Goal: Information Seeking & Learning: Check status

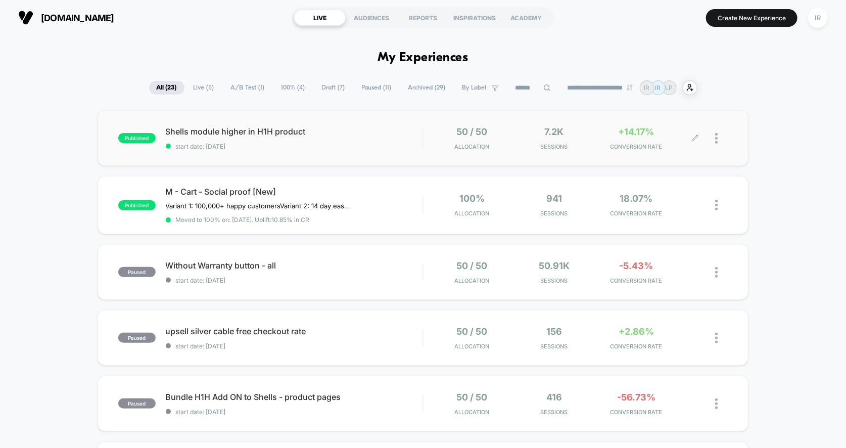
click at [582, 130] on div "7.2k Sessions" at bounding box center [554, 138] width 77 height 24
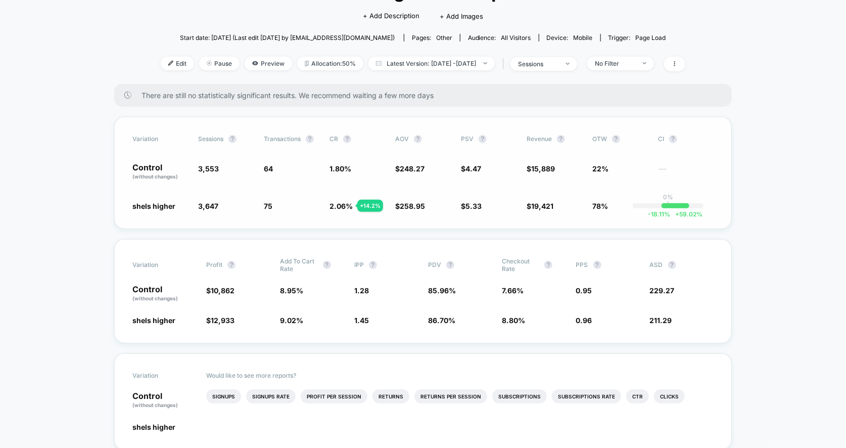
scroll to position [93, 0]
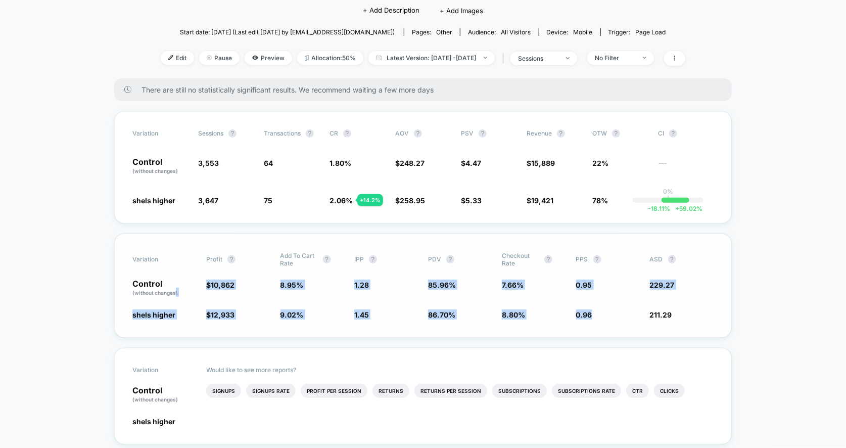
drag, startPoint x: 176, startPoint y: 286, endPoint x: 646, endPoint y: 308, distance: 470.8
click at [646, 308] on div "Variation Profit ? Add To Cart Rate ? IPP ? PDV ? Checkout Rate ? PPS ? ASD ? C…" at bounding box center [423, 286] width 618 height 104
click at [646, 309] on div "shels higher $ 12,933 + 16 % 9.02 % + 0.79 % 1.45 + 13.4 % 86.70 % + 0.87 % 8.8…" at bounding box center [422, 314] width 581 height 10
drag, startPoint x: 701, startPoint y: 308, endPoint x: 495, endPoint y: 258, distance: 211.9
click at [495, 258] on div "Variation Profit ? Add To Cart Rate ? IPP ? PDV ? Checkout Rate ? PPS ? ASD ? C…" at bounding box center [423, 286] width 618 height 104
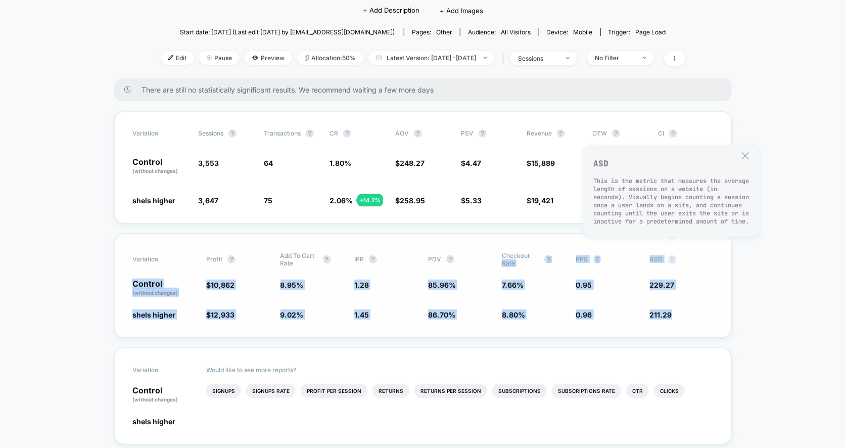
click at [671, 257] on button "?" at bounding box center [672, 259] width 8 height 8
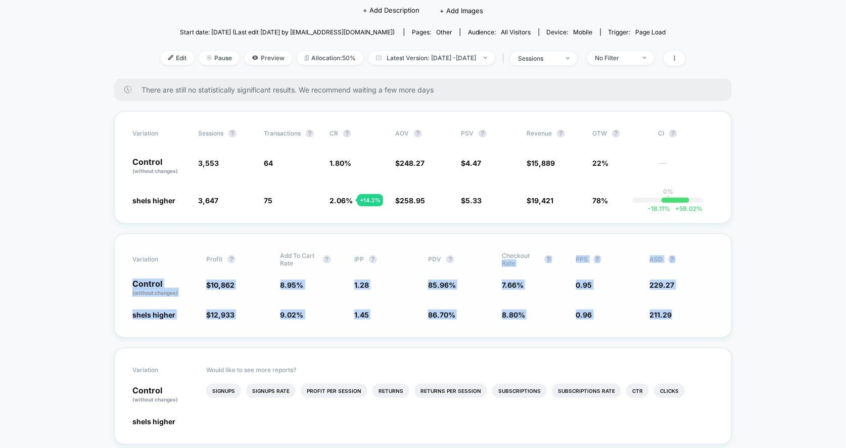
click at [601, 286] on span "0.95" at bounding box center [608, 288] width 64 height 17
drag, startPoint x: 504, startPoint y: 274, endPoint x: 505, endPoint y: 305, distance: 30.9
click at [505, 305] on div "Variation Profit ? Add To Cart Rate ? IPP ? PDV ? Checkout Rate ? PPS ? ASD ? C…" at bounding box center [423, 286] width 618 height 104
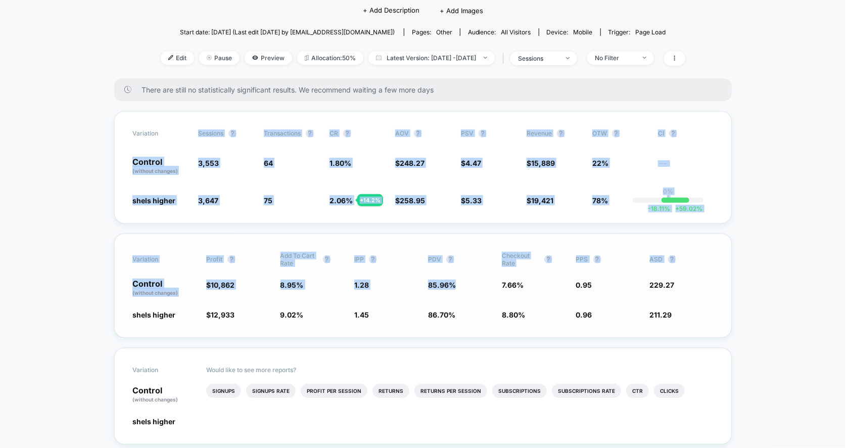
drag, startPoint x: 199, startPoint y: 124, endPoint x: 536, endPoint y: 270, distance: 367.8
click at [536, 270] on div "Variation Profit ? Add To Cart Rate ? IPP ? PDV ? Checkout Rate ? PPS ? ASD ? C…" at bounding box center [423, 286] width 618 height 104
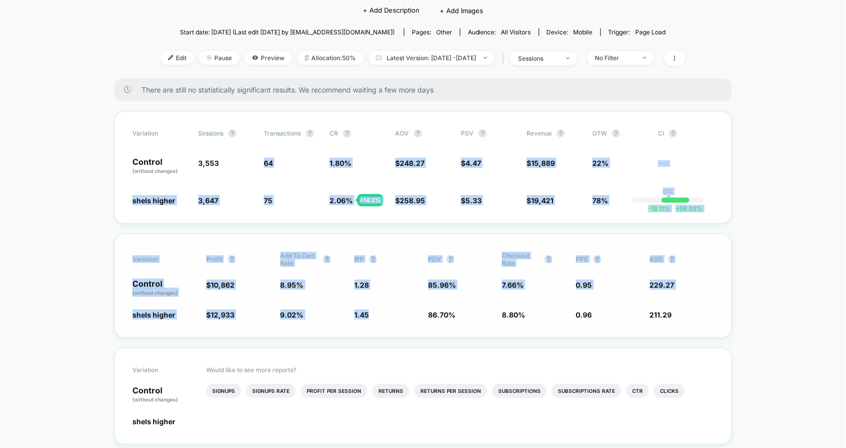
drag, startPoint x: 294, startPoint y: 154, endPoint x: 377, endPoint y: 311, distance: 178.0
click at [377, 311] on span "1.45 + 13.4 %" at bounding box center [386, 314] width 64 height 10
drag, startPoint x: 379, startPoint y: 339, endPoint x: 229, endPoint y: 133, distance: 254.8
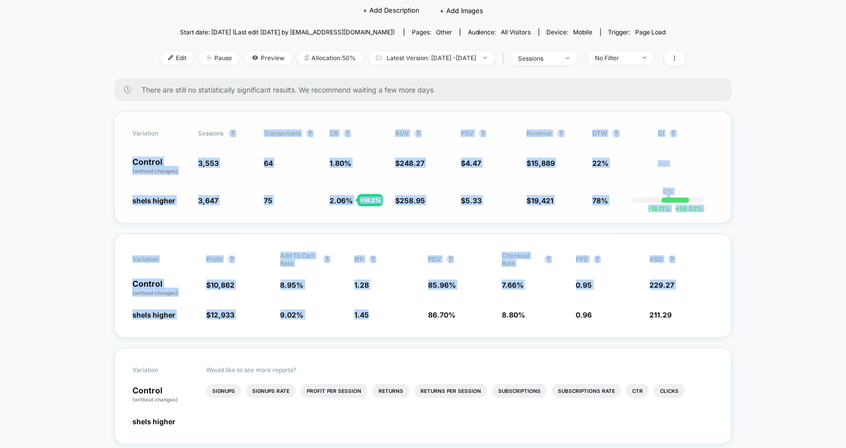
click at [229, 133] on span "Sessions ?" at bounding box center [226, 133] width 56 height 8
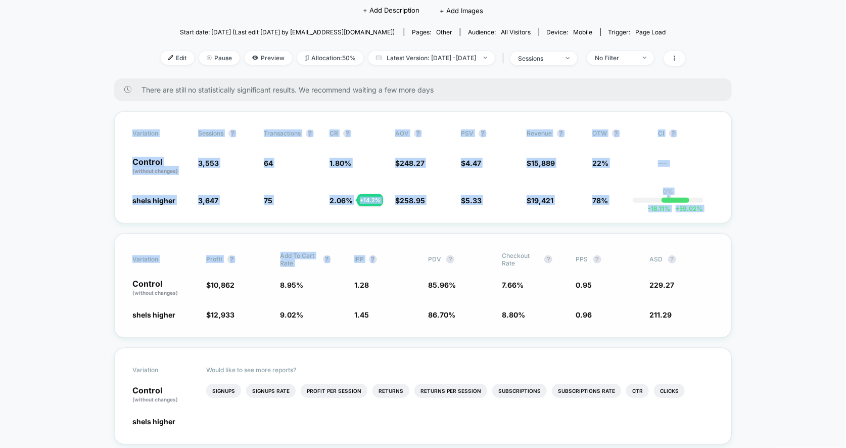
drag, startPoint x: 182, startPoint y: 121, endPoint x: 396, endPoint y: 263, distance: 256.5
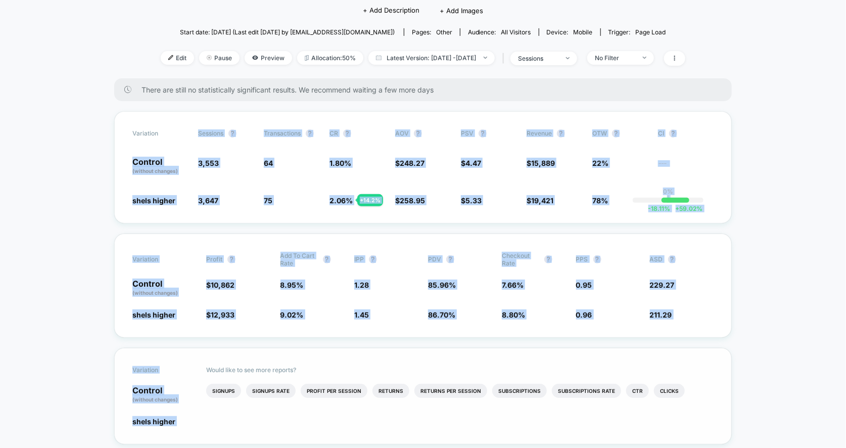
drag, startPoint x: 120, startPoint y: 145, endPoint x: 664, endPoint y: 347, distance: 580.4
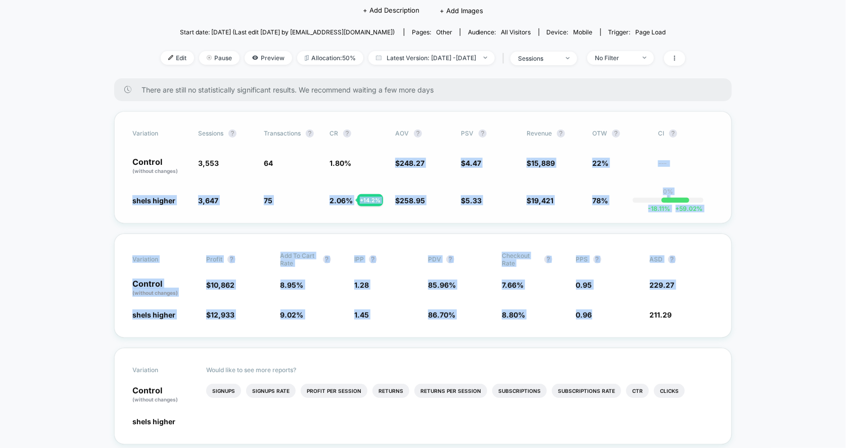
drag, startPoint x: 724, startPoint y: 304, endPoint x: 345, endPoint y: 180, distance: 398.0
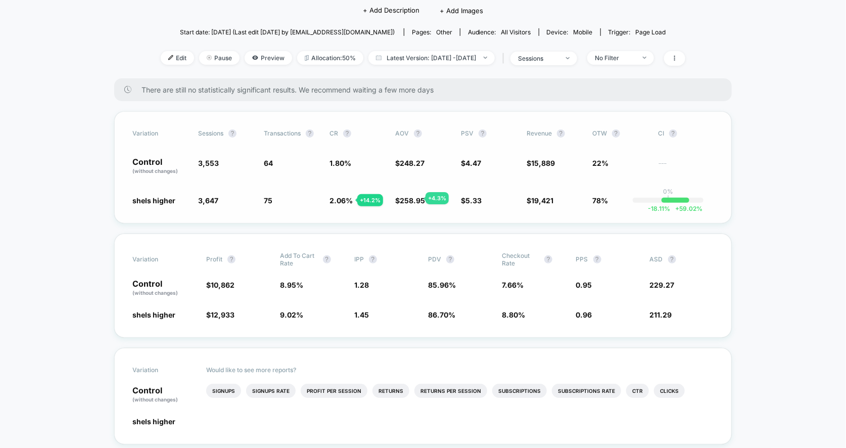
click at [414, 198] on span "258.95" at bounding box center [412, 200] width 25 height 9
click at [407, 258] on span "IPP ?" at bounding box center [382, 259] width 56 height 15
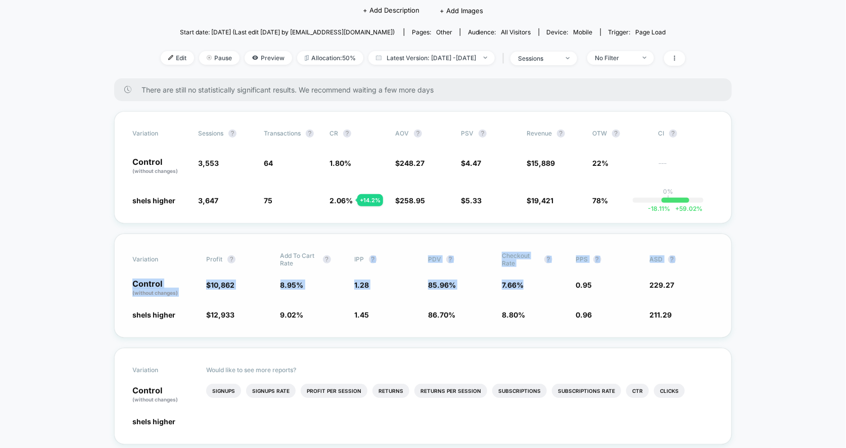
drag, startPoint x: 407, startPoint y: 234, endPoint x: 565, endPoint y: 295, distance: 169.0
click at [565, 295] on div "Variation Profit ? Add To Cart Rate ? IPP ? PDV ? Checkout Rate ? PPS ? ASD ? C…" at bounding box center [423, 286] width 618 height 104
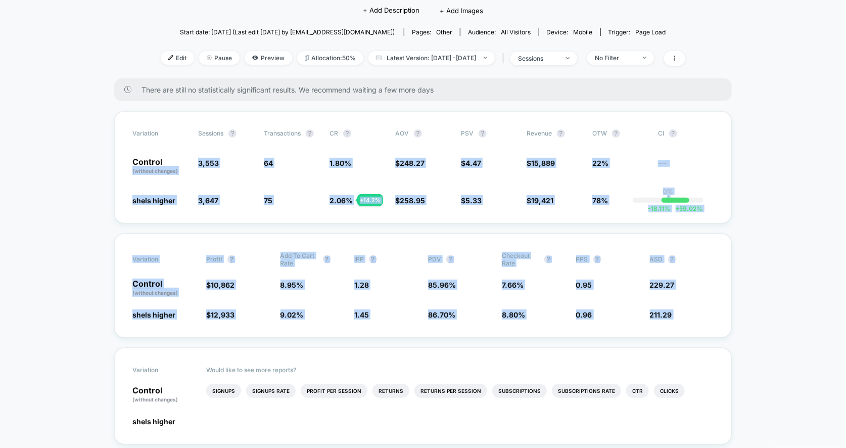
drag, startPoint x: 116, startPoint y: 165, endPoint x: 734, endPoint y: 344, distance: 643.3
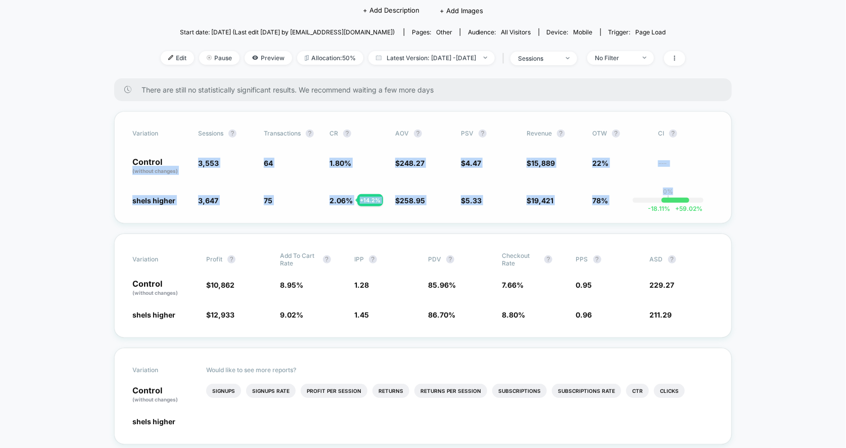
drag, startPoint x: 119, startPoint y: 172, endPoint x: 708, endPoint y: 216, distance: 590.7
click at [708, 216] on div "Variation Sessions ? Transactions ? CR ? AOV ? PSV ? Revenue ? OTW ? CI ? Contr…" at bounding box center [423, 167] width 618 height 112
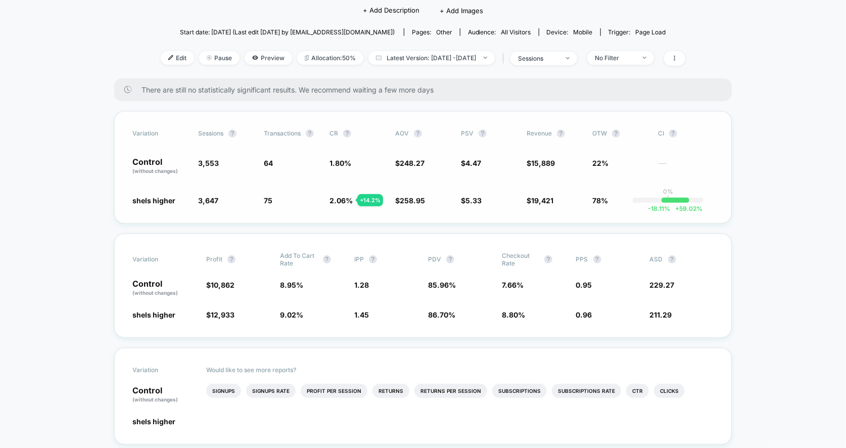
click at [731, 214] on div "Variation Sessions ? Transactions ? CR ? AOV ? PSV ? Revenue ? OTW ? CI ? Contr…" at bounding box center [423, 167] width 618 height 112
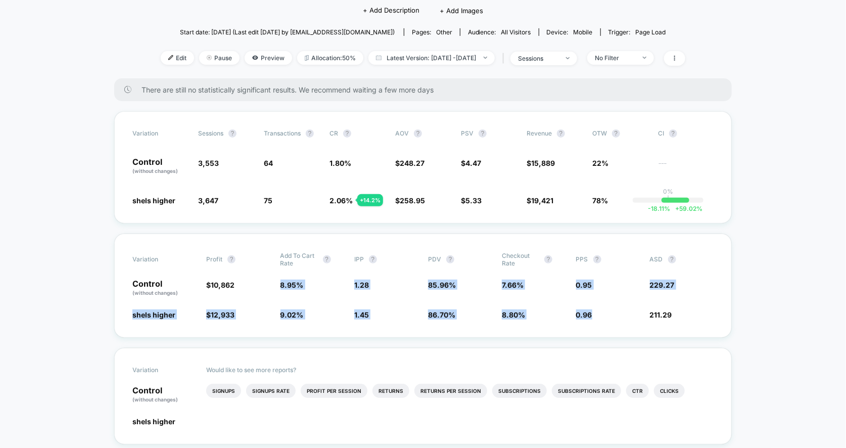
drag, startPoint x: 280, startPoint y: 275, endPoint x: 574, endPoint y: 340, distance: 301.8
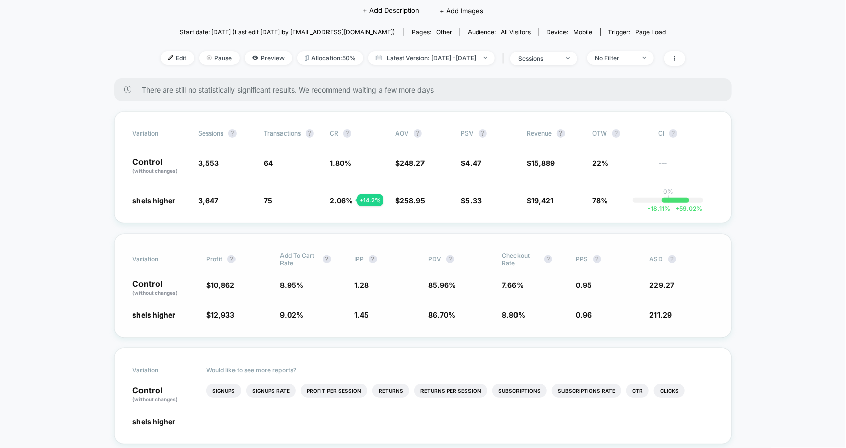
click at [585, 319] on div "Variation Profit ? Add To Cart Rate ? IPP ? PDV ? Checkout Rate ? PPS ? ASD ? C…" at bounding box center [423, 286] width 618 height 104
click at [605, 192] on div "Variation Sessions ? Transactions ? CR ? AOV ? PSV ? Revenue ? OTW ? CI ? Contr…" at bounding box center [423, 167] width 618 height 112
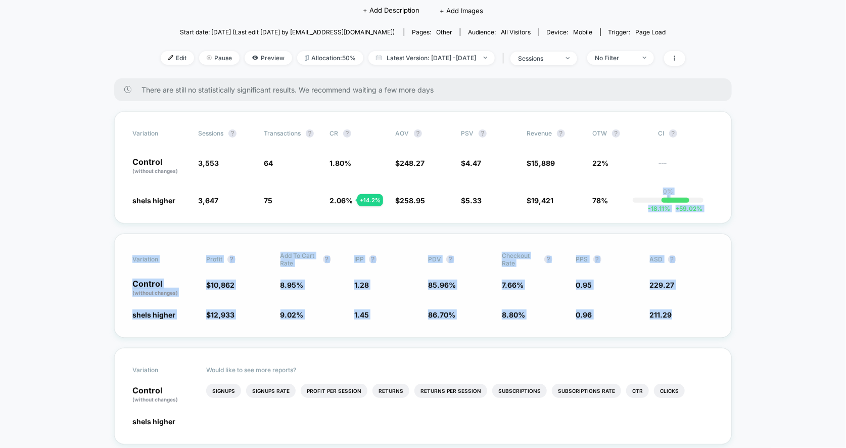
drag, startPoint x: 658, startPoint y: 192, endPoint x: 683, endPoint y: 311, distance: 121.9
click at [683, 311] on span "211.29 - 7.8 %" at bounding box center [682, 314] width 64 height 10
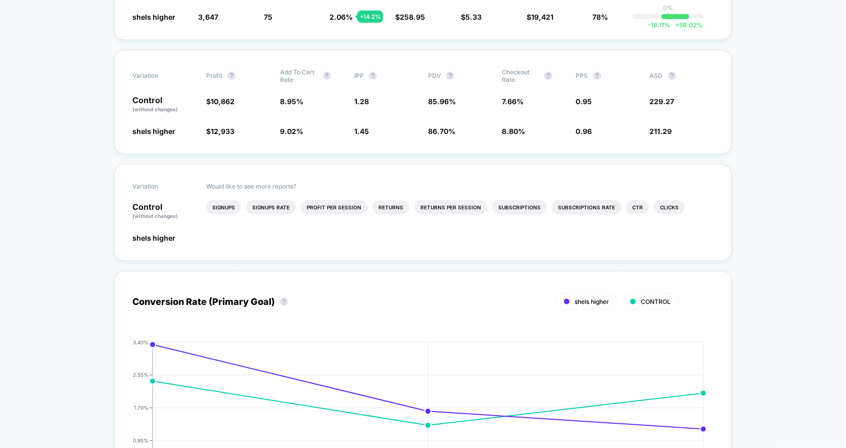
scroll to position [303, 0]
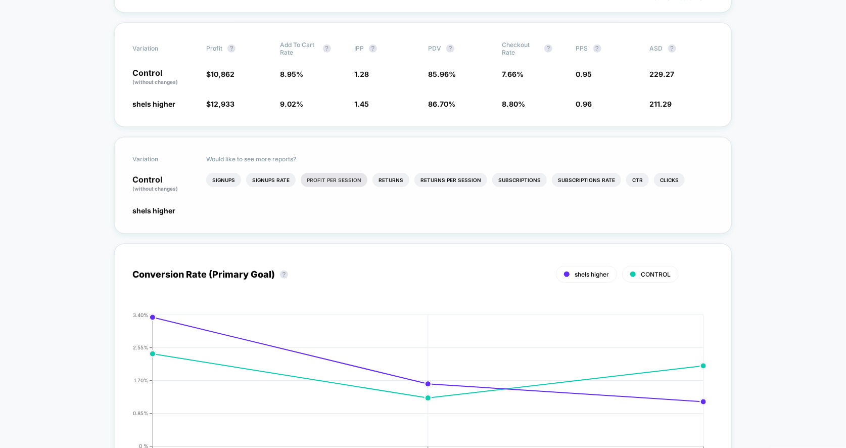
click at [356, 182] on li "Profit Per Session" at bounding box center [334, 180] width 67 height 14
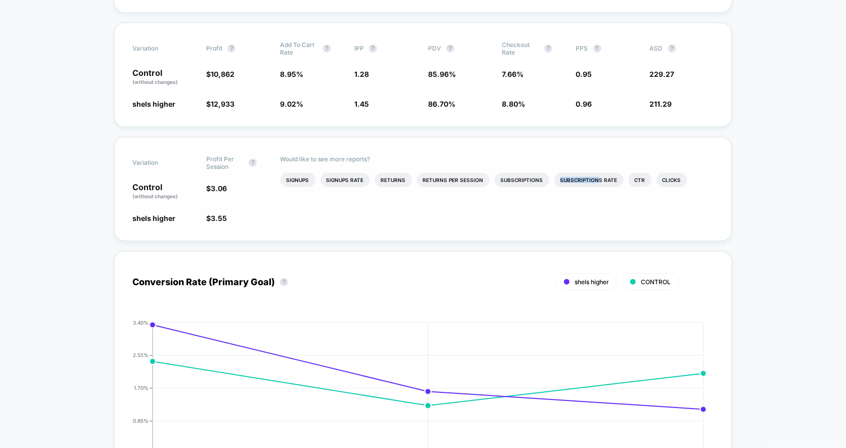
drag, startPoint x: 593, startPoint y: 177, endPoint x: 527, endPoint y: 186, distance: 65.9
click at [527, 186] on ul "Signups Signups Rate Returns Returns Per Session Subscriptions Subscriptions Ra…" at bounding box center [498, 185] width 434 height 24
click at [639, 178] on li "Ctr" at bounding box center [640, 180] width 23 height 14
drag, startPoint x: 669, startPoint y: 178, endPoint x: 363, endPoint y: 203, distance: 306.9
click at [363, 203] on ul "Signups Signups Rate Returns Returns Per Session Subscriptions Subscriptions Ra…" at bounding box center [534, 195] width 360 height 44
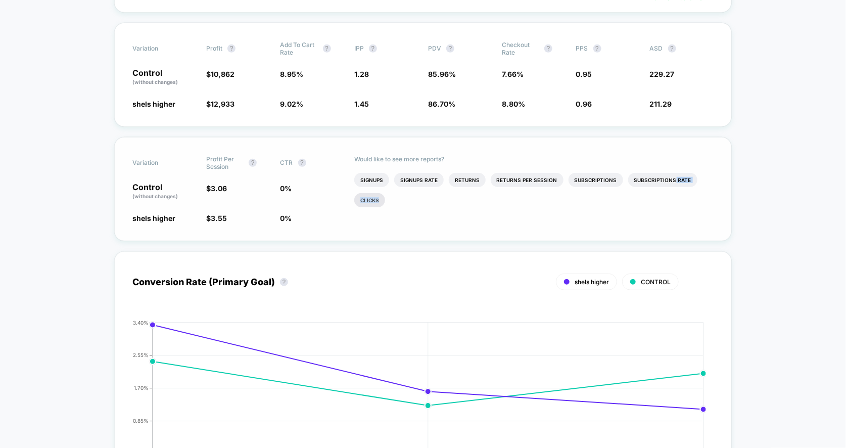
click at [363, 203] on li "Clicks" at bounding box center [369, 200] width 31 height 14
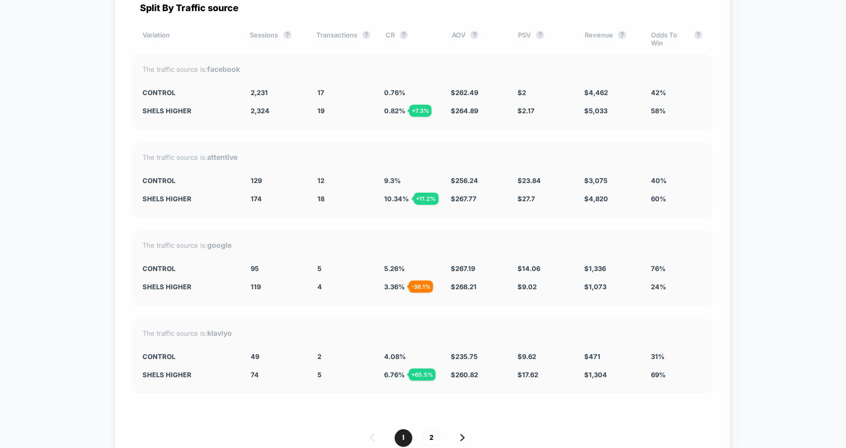
scroll to position [4703, 0]
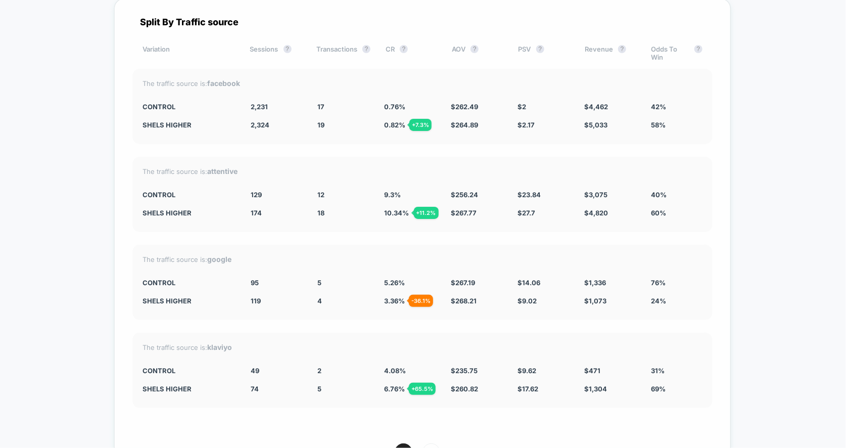
drag, startPoint x: 152, startPoint y: 92, endPoint x: 670, endPoint y: 115, distance: 519.3
click at [670, 115] on div "The traffic source is: facebook CONTROL 2,231 17 0.76 % $ 262.49 $ 2 $ 4,462 42…" at bounding box center [422, 106] width 580 height 75
drag, startPoint x: 674, startPoint y: 107, endPoint x: 177, endPoint y: 94, distance: 497.2
click at [177, 94] on div "The traffic source is: facebook CONTROL 2,231 17 0.76 % $ 262.49 $ 2 $ 4,462 42…" at bounding box center [422, 106] width 580 height 75
drag, startPoint x: 272, startPoint y: 362, endPoint x: 793, endPoint y: 362, distance: 520.8
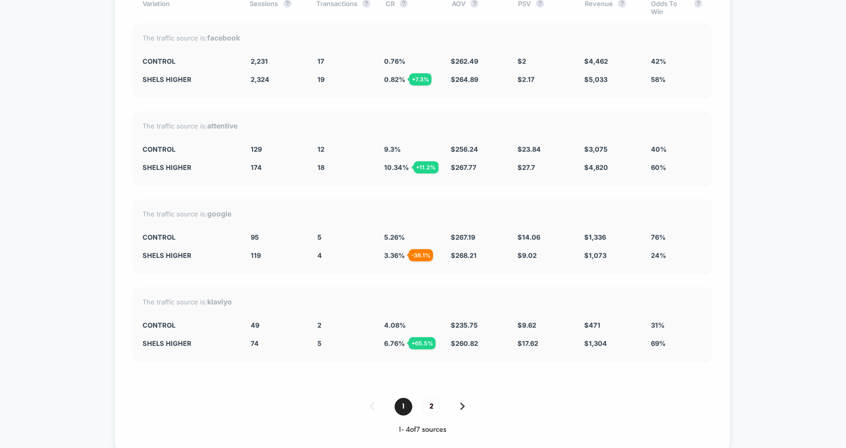
scroll to position [4706, 0]
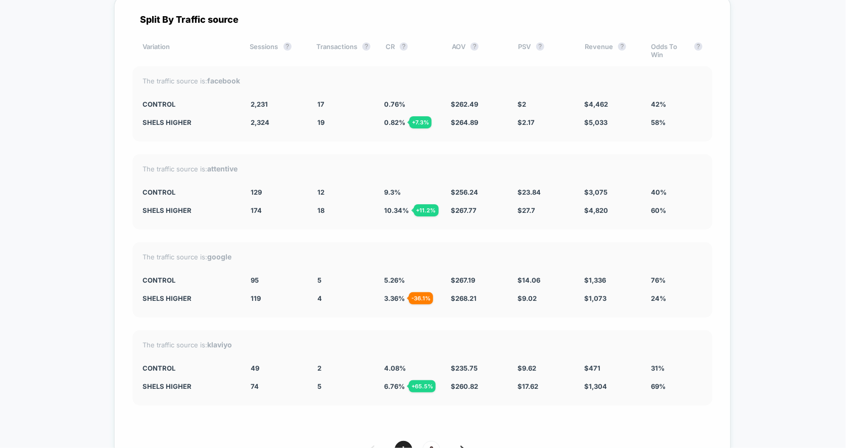
drag, startPoint x: 186, startPoint y: 81, endPoint x: 614, endPoint y: 318, distance: 489.1
click at [619, 317] on div "Split By Traffic source Variation Sessions ? Transactions ? CR ? AOV ? PSV ? Re…" at bounding box center [422, 246] width 617 height 500
drag, startPoint x: 614, startPoint y: 318, endPoint x: 410, endPoint y: 338, distance: 205.8
click at [410, 341] on div "The traffic source is: klaviyo CONTROL 49 2 4.08 % $ 235.75 $ 9.62 $ 471 31% sh…" at bounding box center [422, 367] width 580 height 75
drag, startPoint x: 608, startPoint y: 93, endPoint x: 531, endPoint y: 422, distance: 337.4
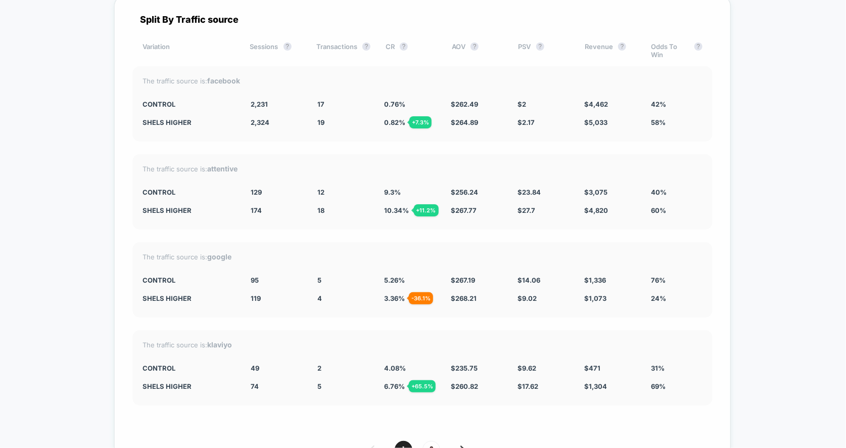
click at [531, 422] on div "Split By Traffic source Variation Sessions ? Transactions ? CR ? AOV ? PSV ? Re…" at bounding box center [422, 246] width 617 height 500
drag, startPoint x: 531, startPoint y: 422, endPoint x: 540, endPoint y: 242, distance: 180.2
click at [540, 242] on div "Split By Traffic source Variation Sessions ? Transactions ? CR ? AOV ? PSV ? Re…" at bounding box center [422, 246] width 617 height 500
drag, startPoint x: 108, startPoint y: 92, endPoint x: 708, endPoint y: 288, distance: 631.3
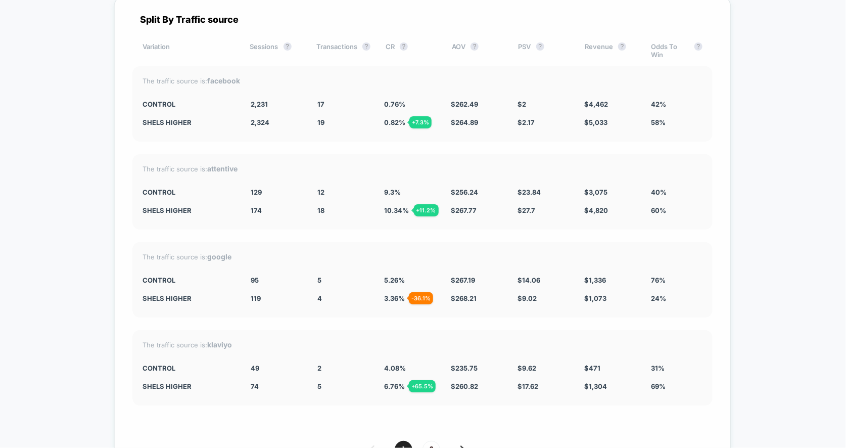
drag, startPoint x: 675, startPoint y: 372, endPoint x: 331, endPoint y: 186, distance: 390.3
click at [331, 187] on div "Split By Traffic source Variation Sessions ? Transactions ? CR ? AOV ? PSV ? Re…" at bounding box center [422, 246] width 617 height 500
drag, startPoint x: 131, startPoint y: 66, endPoint x: 713, endPoint y: 235, distance: 606.3
click at [713, 235] on div "Split By Traffic source Variation Sessions ? Transactions ? CR ? AOV ? PSV ? Re…" at bounding box center [422, 246] width 617 height 500
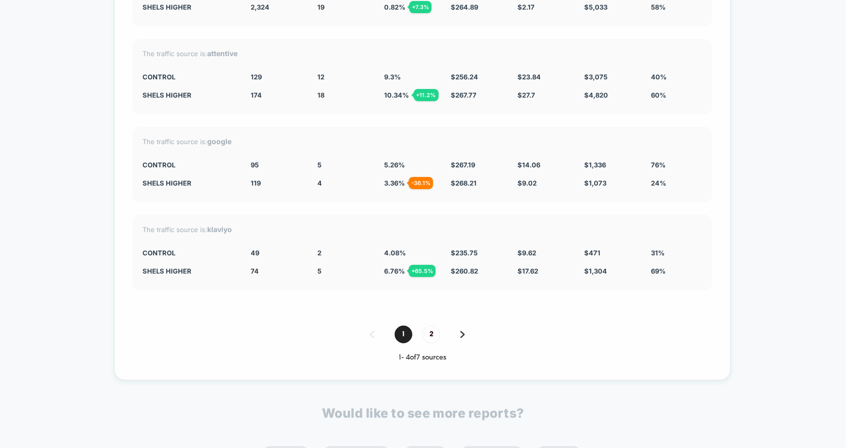
scroll to position [4868, 0]
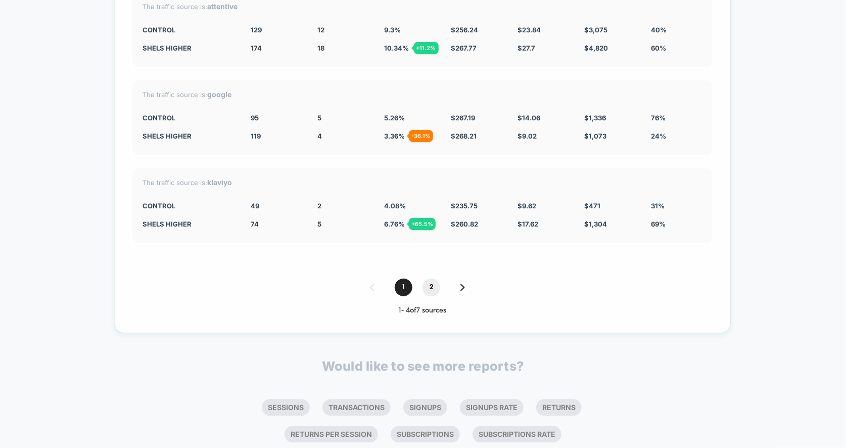
click at [432, 279] on span "2" at bounding box center [432, 288] width 18 height 18
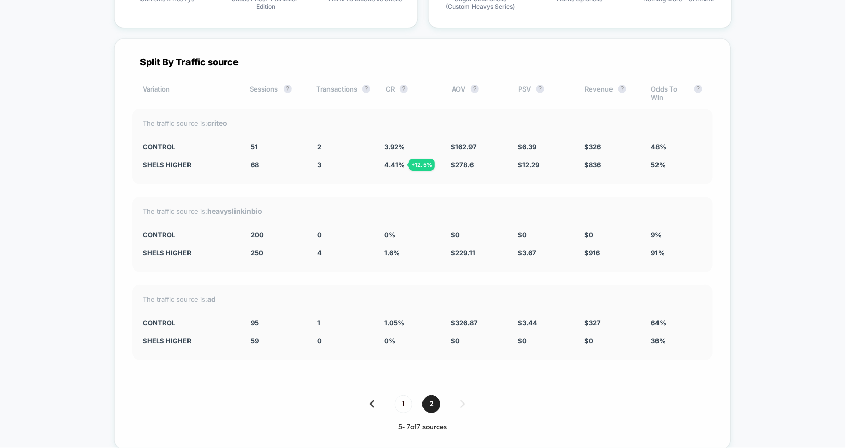
scroll to position [4673, 0]
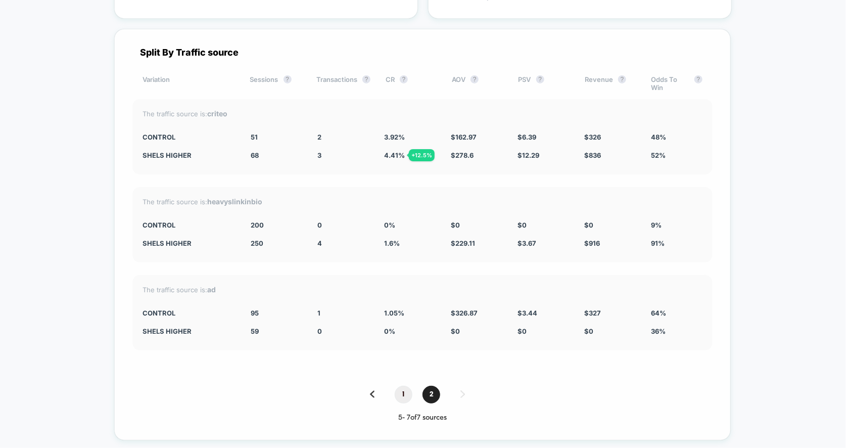
click at [404, 386] on span "1" at bounding box center [404, 395] width 18 height 18
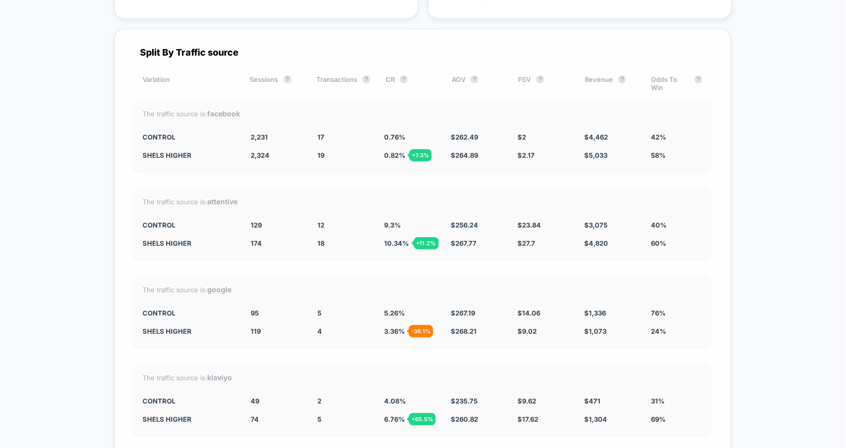
drag, startPoint x: 367, startPoint y: 295, endPoint x: 721, endPoint y: 321, distance: 354.4
click at [722, 321] on div "Split By Traffic source Variation Sessions ? Transactions ? CR ? AOV ? PSV ? Re…" at bounding box center [422, 279] width 617 height 500
drag, startPoint x: 707, startPoint y: 323, endPoint x: 237, endPoint y: 296, distance: 471.0
click at [234, 297] on div "The traffic source is: google CONTROL 95 5 5.26 % $ 267.19 $ 14.06 $ 1,336 76% …" at bounding box center [422, 312] width 580 height 75
drag, startPoint x: 212, startPoint y: 297, endPoint x: 654, endPoint y: 302, distance: 442.0
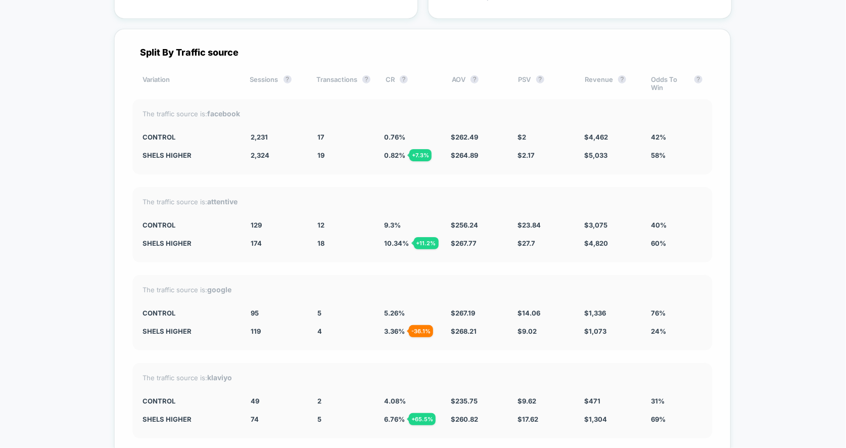
click at [654, 302] on div "The traffic source is: google CONTROL 95 5 5.26 % $ 267.19 $ 14.06 $ 1,336 76% …" at bounding box center [422, 312] width 580 height 75
drag, startPoint x: 150, startPoint y: 120, endPoint x: 626, endPoint y: 154, distance: 477.6
click at [628, 154] on div "The traffic source is: facebook CONTROL 2,231 17 0.76 % $ 262.49 $ 2 $ 4,462 42…" at bounding box center [422, 136] width 580 height 75
click at [626, 154] on div "The traffic source is: facebook CONTROL 2,231 17 0.76 % $ 262.49 $ 2 $ 4,462 42…" at bounding box center [422, 136] width 580 height 75
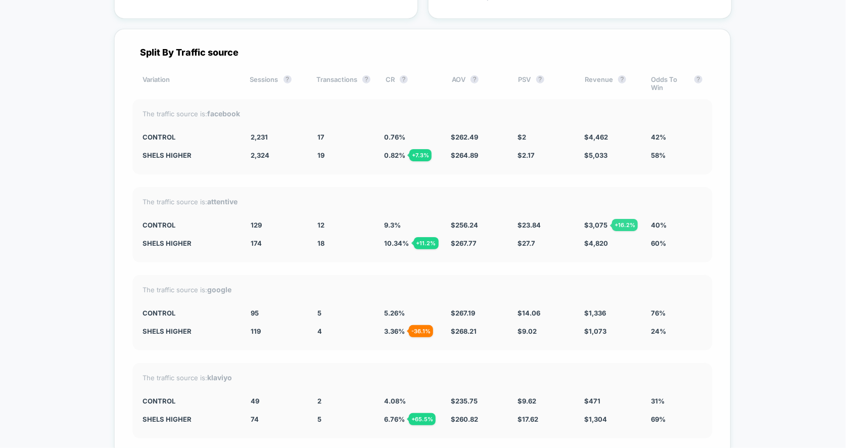
drag, startPoint x: 161, startPoint y: 210, endPoint x: 604, endPoint y: 226, distance: 443.7
click at [604, 226] on div "The traffic source is: attentive CONTROL 129 12 9.3 % $ 256.24 $ 23.84 $ 3,075 …" at bounding box center [422, 224] width 580 height 75
click at [604, 239] on span "$ 4,820" at bounding box center [597, 243] width 24 height 8
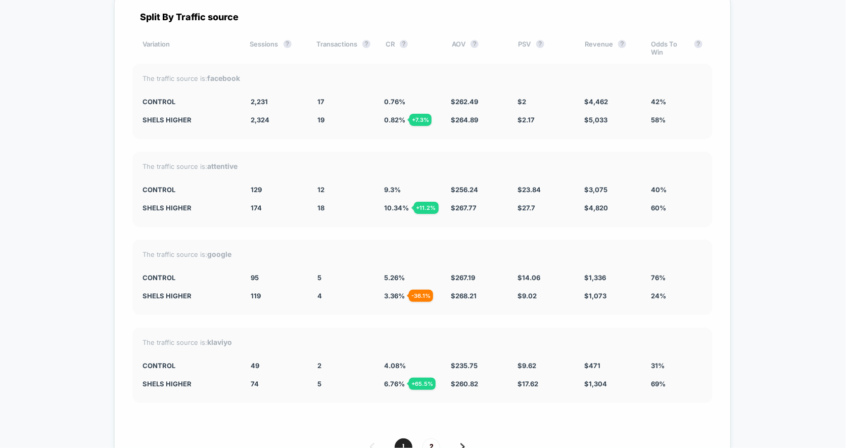
scroll to position [4712, 0]
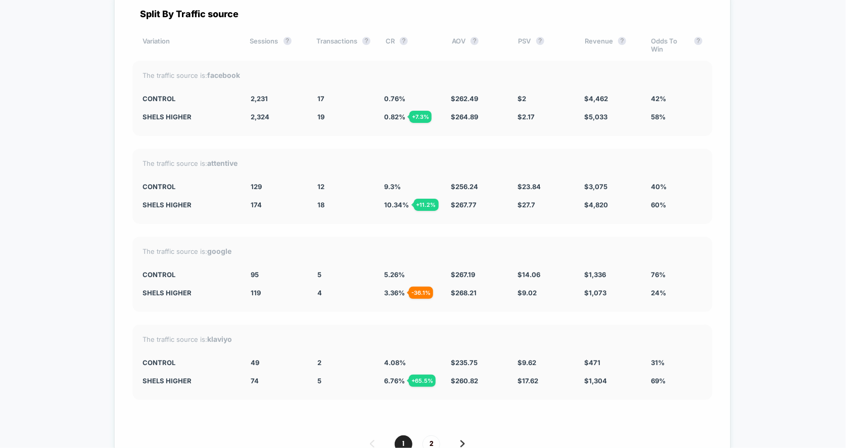
click at [409, 284] on div "The traffic source is: google CONTROL 95 5 5.26 % $ 267.19 $ 14.06 $ 1,336 76% …" at bounding box center [422, 274] width 580 height 75
drag, startPoint x: 169, startPoint y: 254, endPoint x: 669, endPoint y: 289, distance: 500.8
click at [669, 286] on div "The traffic source is: google CONTROL 95 5 5.26 % $ 267.19 $ 14.06 $ 1,336 76% …" at bounding box center [422, 274] width 580 height 75
drag, startPoint x: 669, startPoint y: 289, endPoint x: 256, endPoint y: 264, distance: 413.3
click at [256, 264] on div "The traffic source is: google CONTROL 95 5 5.26 % $ 267.19 $ 14.06 $ 1,336 76% …" at bounding box center [422, 274] width 580 height 75
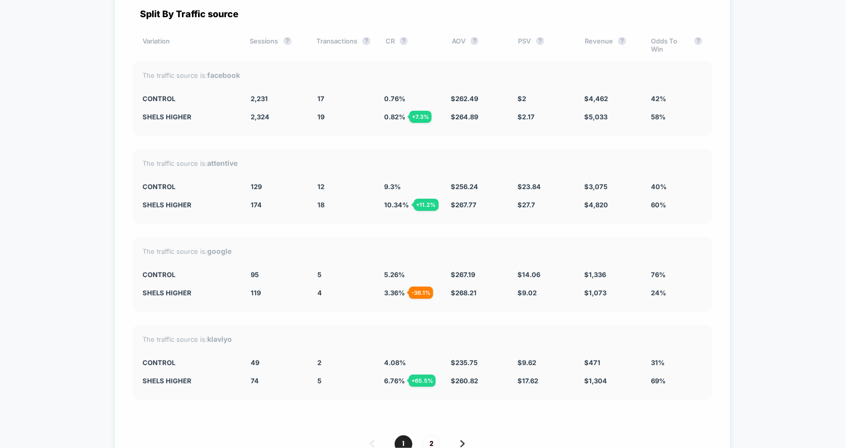
drag, startPoint x: 246, startPoint y: 260, endPoint x: 698, endPoint y: 274, distance: 452.2
click at [698, 274] on div "The traffic source is: google CONTROL 95 5 5.26 % $ 267.19 $ 14.06 $ 1,336 76% …" at bounding box center [422, 274] width 580 height 75
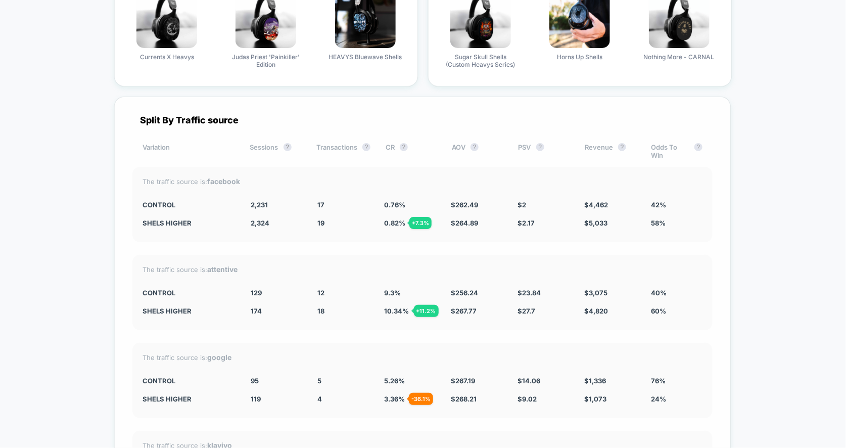
drag, startPoint x: 558, startPoint y: 164, endPoint x: 691, endPoint y: 300, distance: 190.9
click at [691, 300] on div "Split By Traffic source Variation Sessions ? Transactions ? CR ? AOV ? PSV ? Re…" at bounding box center [422, 347] width 617 height 500
drag, startPoint x: 260, startPoint y: 205, endPoint x: 686, endPoint y: 292, distance: 434.5
click at [684, 289] on div "Split By Traffic source Variation Sessions ? Transactions ? CR ? AOV ? PSV ? Re…" at bounding box center [422, 347] width 617 height 500
click at [686, 307] on div "60%" at bounding box center [677, 311] width 52 height 8
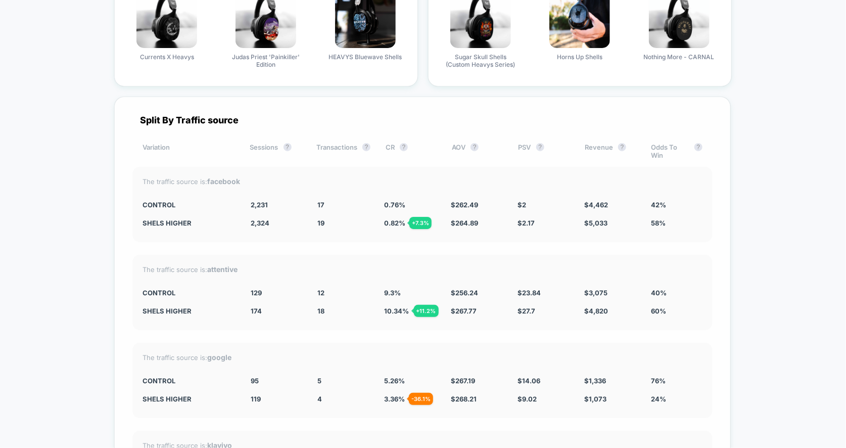
drag, startPoint x: 312, startPoint y: 189, endPoint x: 623, endPoint y: 387, distance: 369.0
click at [623, 387] on div "Split By Traffic source Variation Sessions ? Transactions ? CR ? AOV ? PSV ? Re…" at bounding box center [422, 347] width 617 height 500
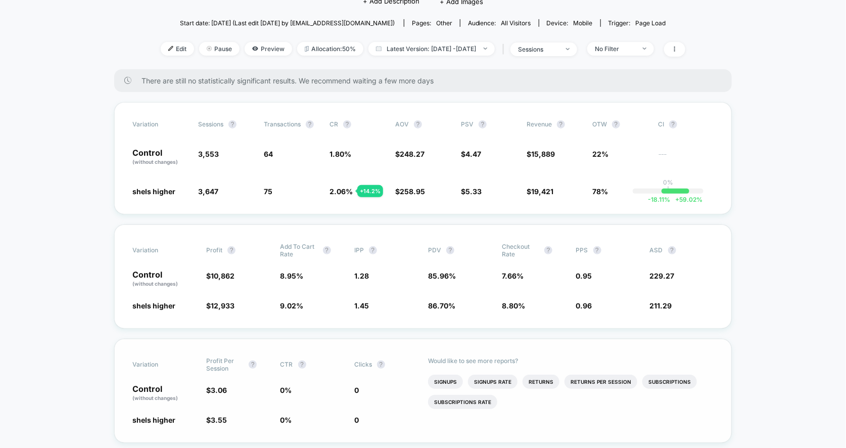
scroll to position [0, 0]
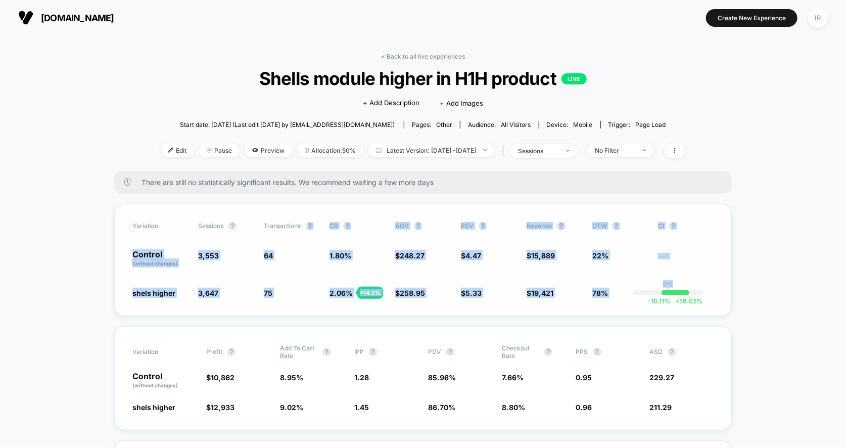
drag, startPoint x: 301, startPoint y: 232, endPoint x: 721, endPoint y: 310, distance: 426.4
click at [721, 310] on div "Variation Sessions ? Transactions ? CR ? AOV ? PSV ? Revenue ? OTW ? CI ? Contr…" at bounding box center [423, 260] width 618 height 112
click at [222, 254] on span "3,553" at bounding box center [226, 258] width 56 height 17
drag, startPoint x: 142, startPoint y: 237, endPoint x: 671, endPoint y: 268, distance: 530.3
click at [671, 268] on div "Variation Sessions ? Transactions ? CR ? AOV ? PSV ? Revenue ? OTW ? CI ? Contr…" at bounding box center [423, 260] width 618 height 112
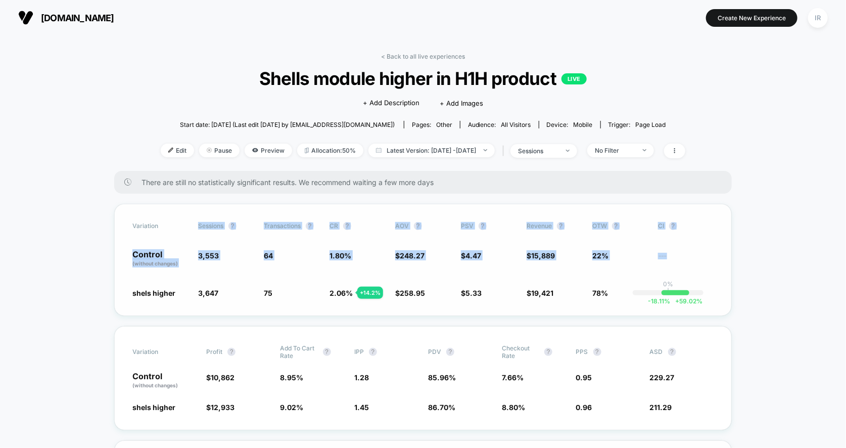
scroll to position [32, 0]
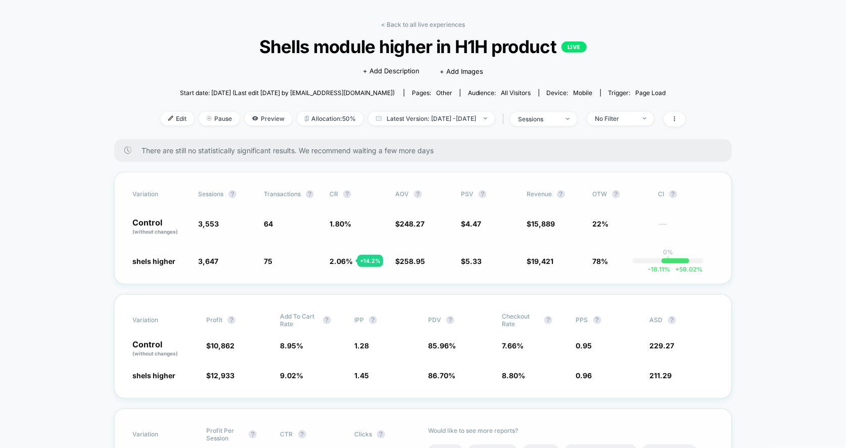
click at [198, 218] on span "3,553" at bounding box center [226, 226] width 56 height 17
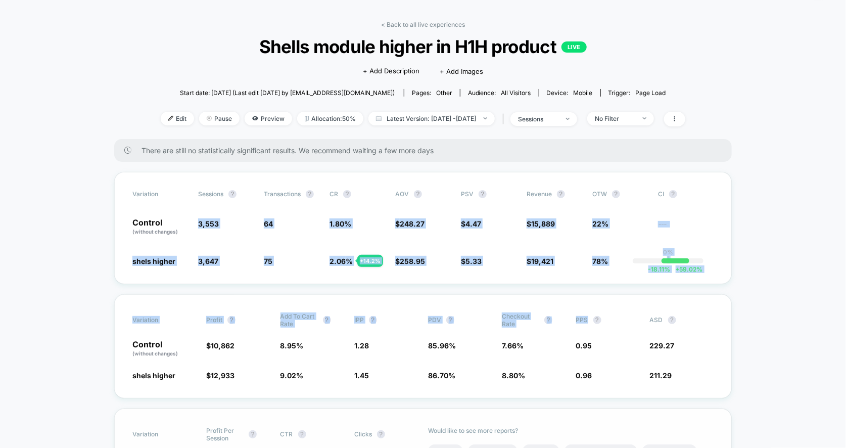
drag, startPoint x: 198, startPoint y: 217, endPoint x: 577, endPoint y: 292, distance: 386.5
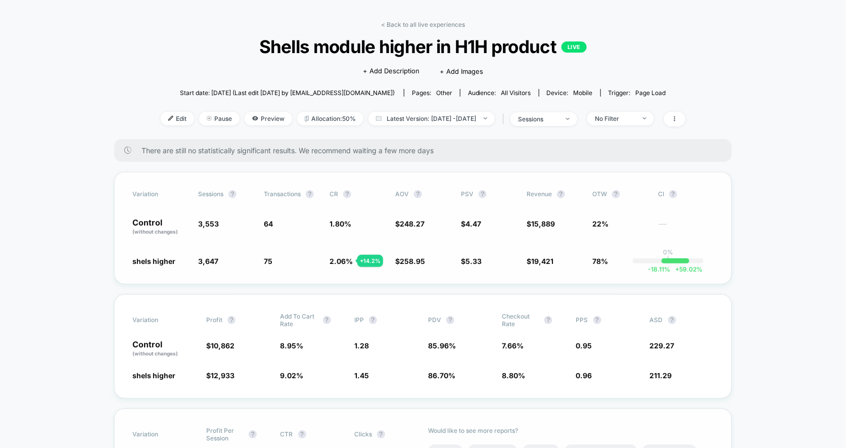
click at [606, 257] on span "78%" at bounding box center [601, 261] width 16 height 9
click at [416, 30] on div "< Back to all live experiences Shells module higher in H1H product LIVE Click t…" at bounding box center [423, 80] width 525 height 118
click at [418, 29] on div "< Back to all live experiences Shells module higher in H1H product LIVE Click t…" at bounding box center [423, 80] width 525 height 118
click at [425, 23] on link "< Back to all live experiences" at bounding box center [423, 25] width 84 height 8
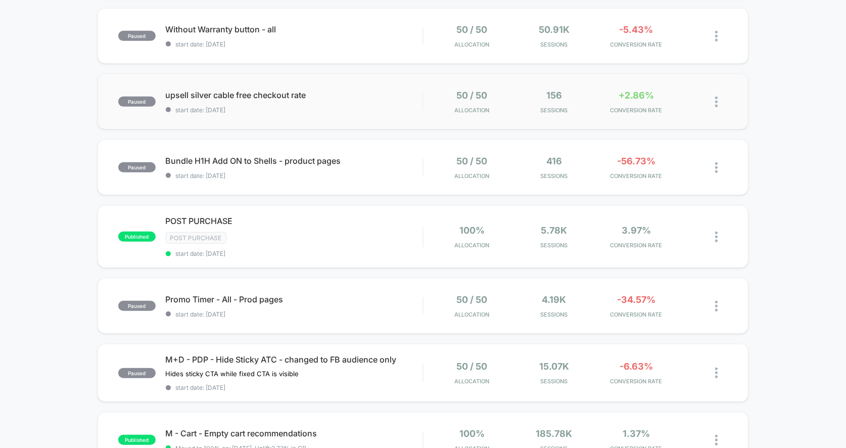
scroll to position [291, 0]
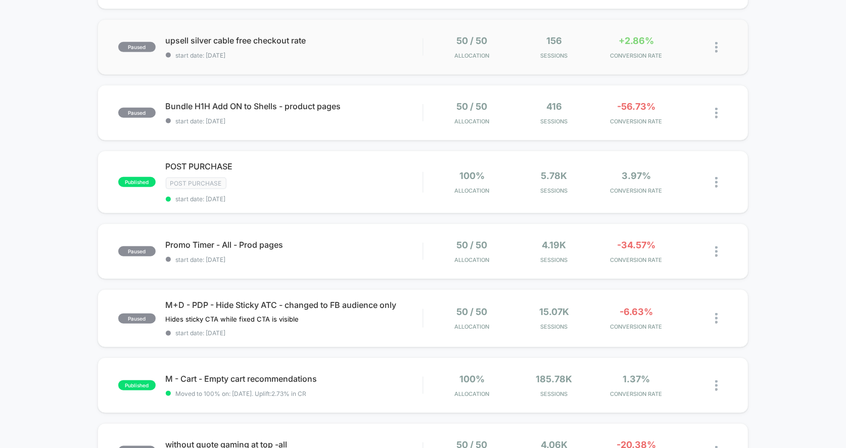
click at [431, 51] on div "50 / 50 Allocation 156 Sessions +2.86% CONVERSION RATE" at bounding box center [576, 47] width 305 height 24
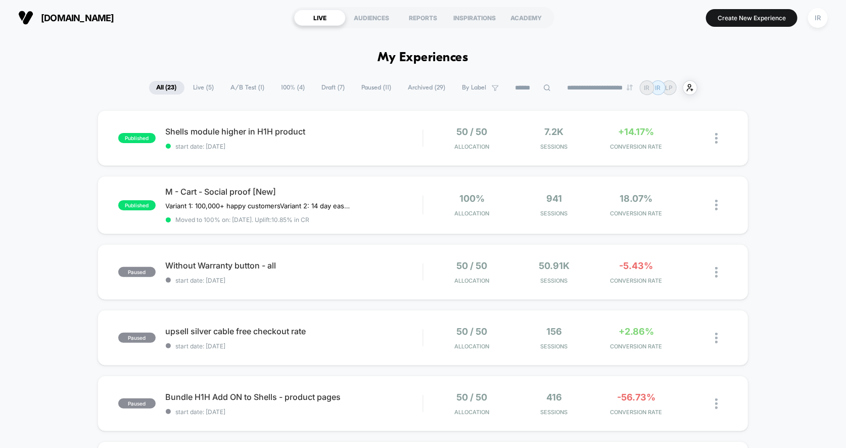
click at [211, 85] on span "Live ( 5 )" at bounding box center [204, 88] width 36 height 14
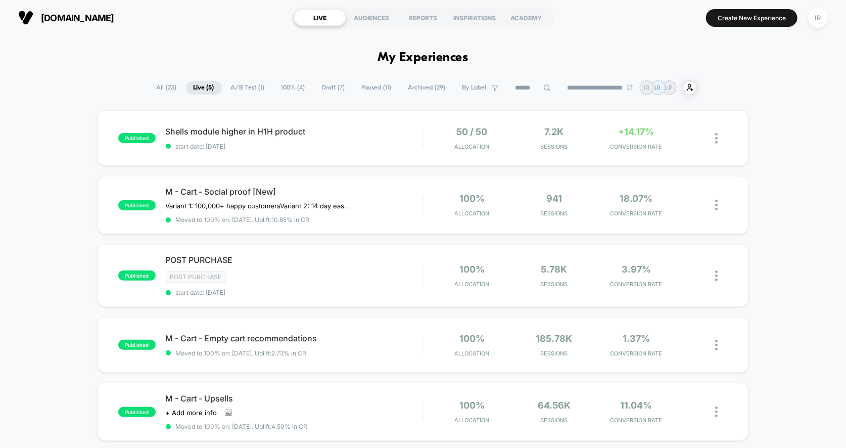
click at [238, 85] on span "A/B Test ( 1 )" at bounding box center [247, 88] width 49 height 14
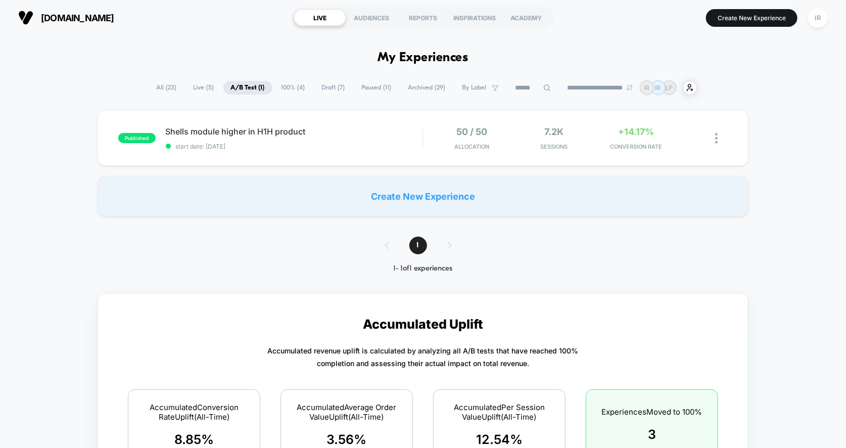
drag, startPoint x: 194, startPoint y: 88, endPoint x: 438, endPoint y: 168, distance: 257.0
click at [421, 149] on span "start date: [DATE]" at bounding box center [294, 147] width 257 height 8
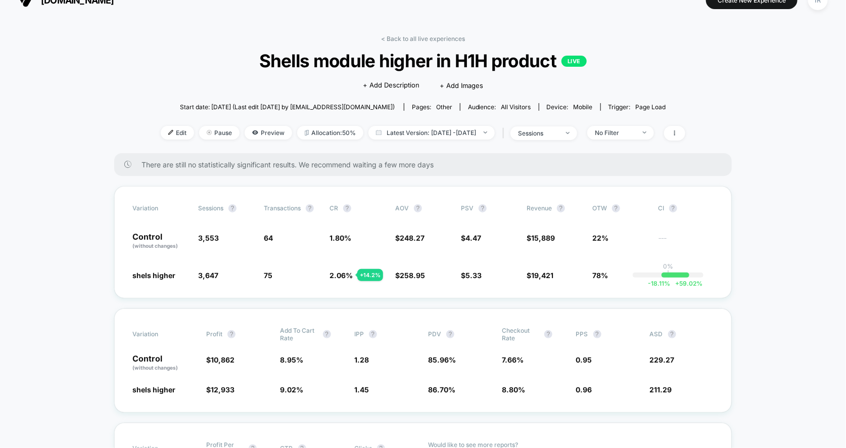
scroll to position [19, 0]
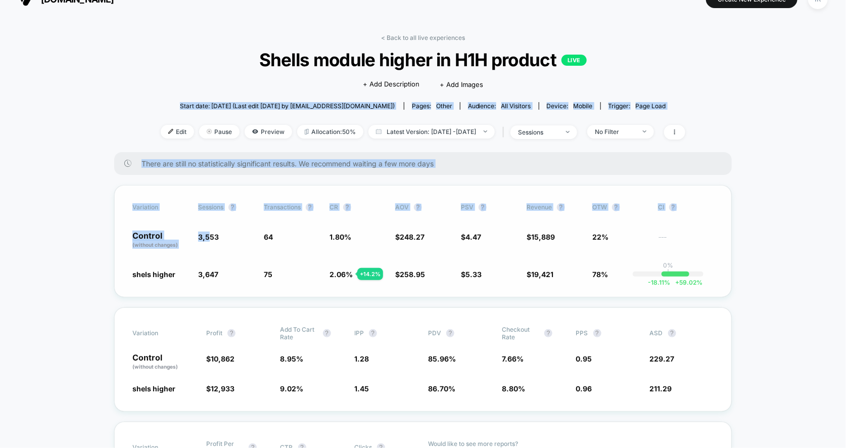
drag, startPoint x: 229, startPoint y: 99, endPoint x: 210, endPoint y: 235, distance: 137.3
click at [210, 235] on span "3,553" at bounding box center [208, 237] width 21 height 9
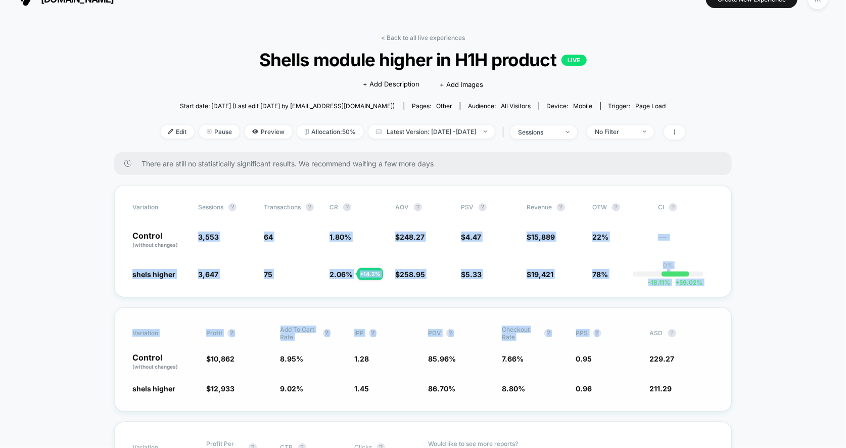
drag, startPoint x: 210, startPoint y: 235, endPoint x: 609, endPoint y: 323, distance: 409.0
click at [609, 323] on div "Variation Profit ? Add To Cart Rate ? IPP ? PDV ? Checkout Rate ? PPS ? ASD ? C…" at bounding box center [423, 359] width 618 height 104
